Goal: Task Accomplishment & Management: Manage account settings

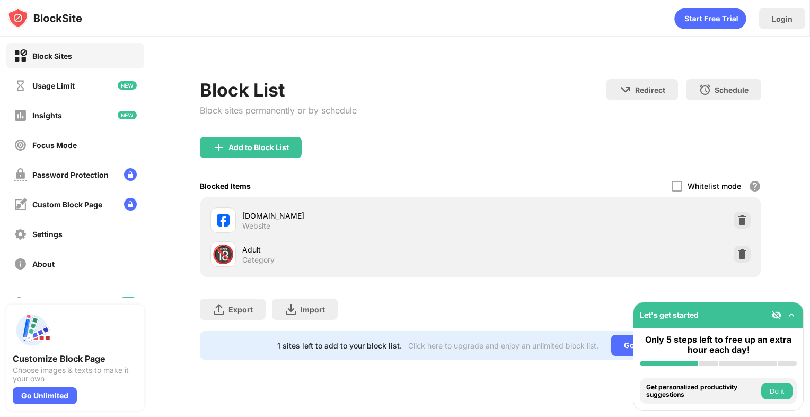
click at [260, 239] on div "🔞 Adult Category" at bounding box center [480, 254] width 549 height 34
drag, startPoint x: 284, startPoint y: 228, endPoint x: 493, endPoint y: 236, distance: 209.1
click at [288, 226] on div "facebook.com Website" at bounding box center [361, 220] width 239 height 21
click at [738, 219] on img at bounding box center [742, 220] width 11 height 11
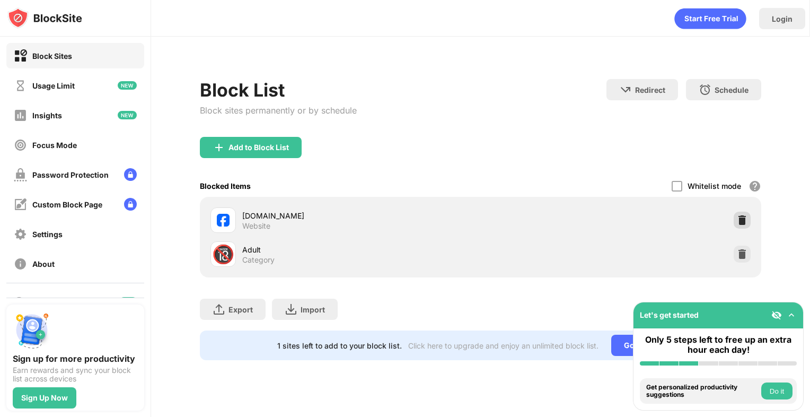
click at [742, 215] on img at bounding box center [742, 220] width 11 height 11
click at [743, 212] on div at bounding box center [742, 220] width 17 height 17
